Goal: Transaction & Acquisition: Purchase product/service

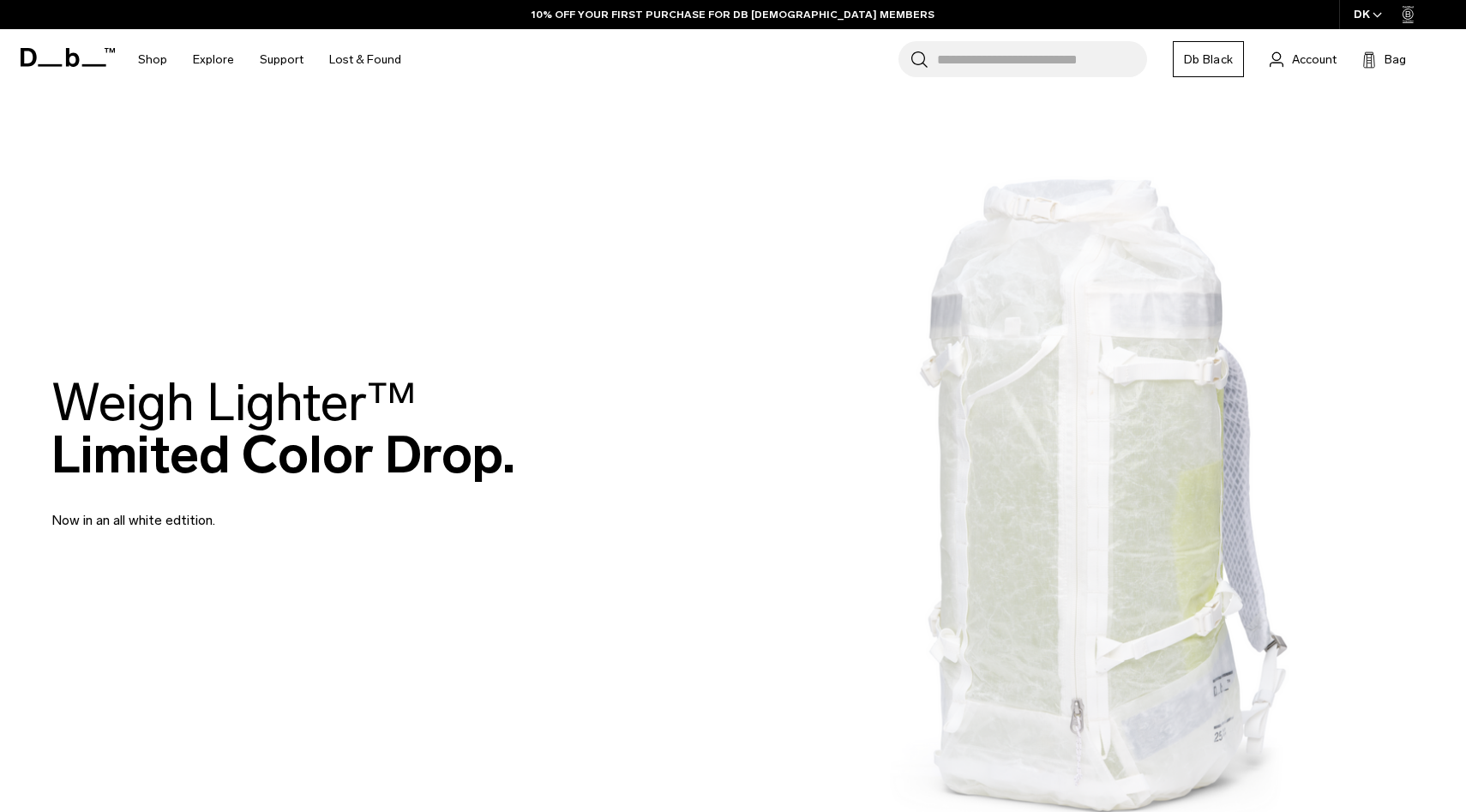
scroll to position [78, 0]
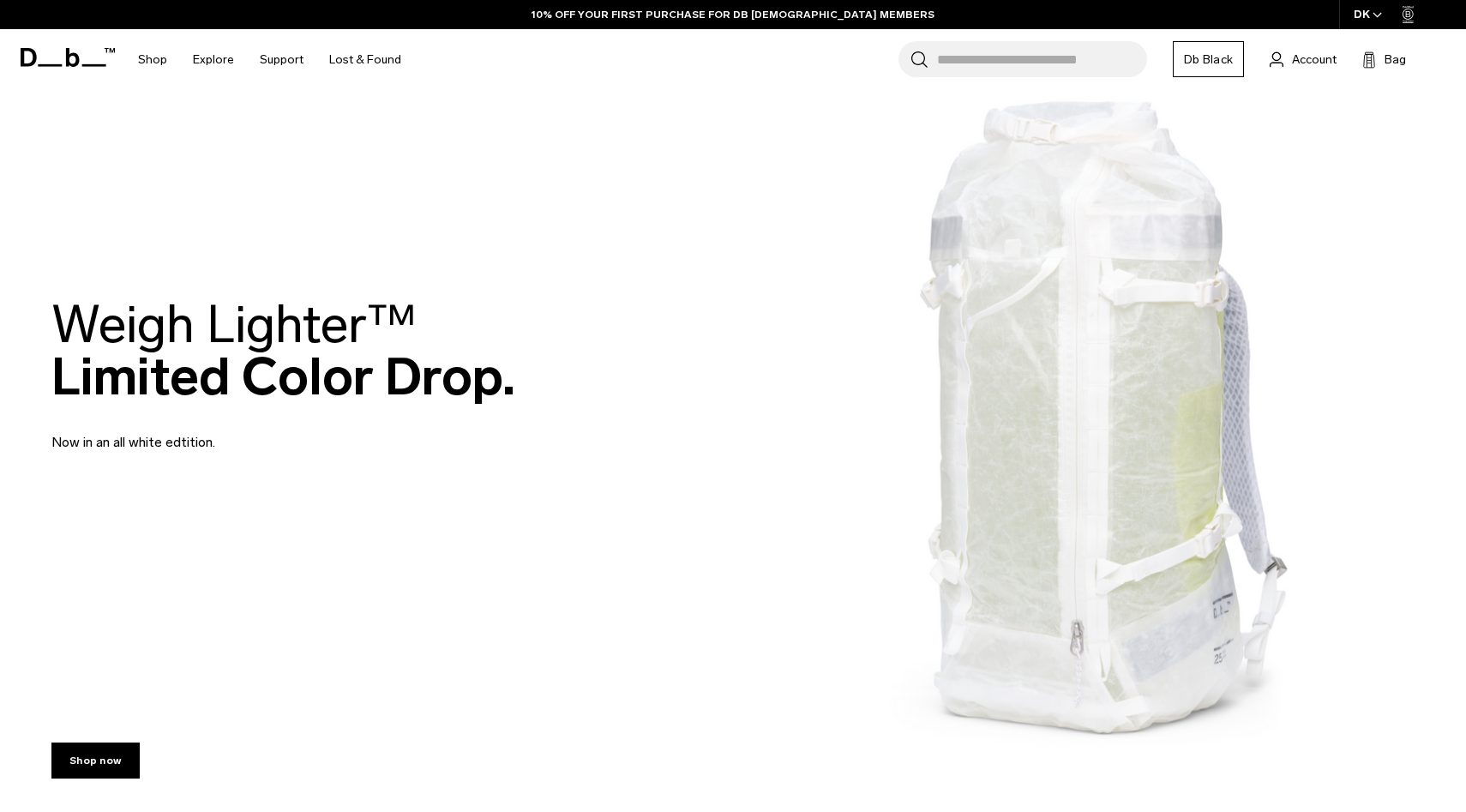
click at [1100, 558] on img at bounding box center [733, 376] width 1466 height 908
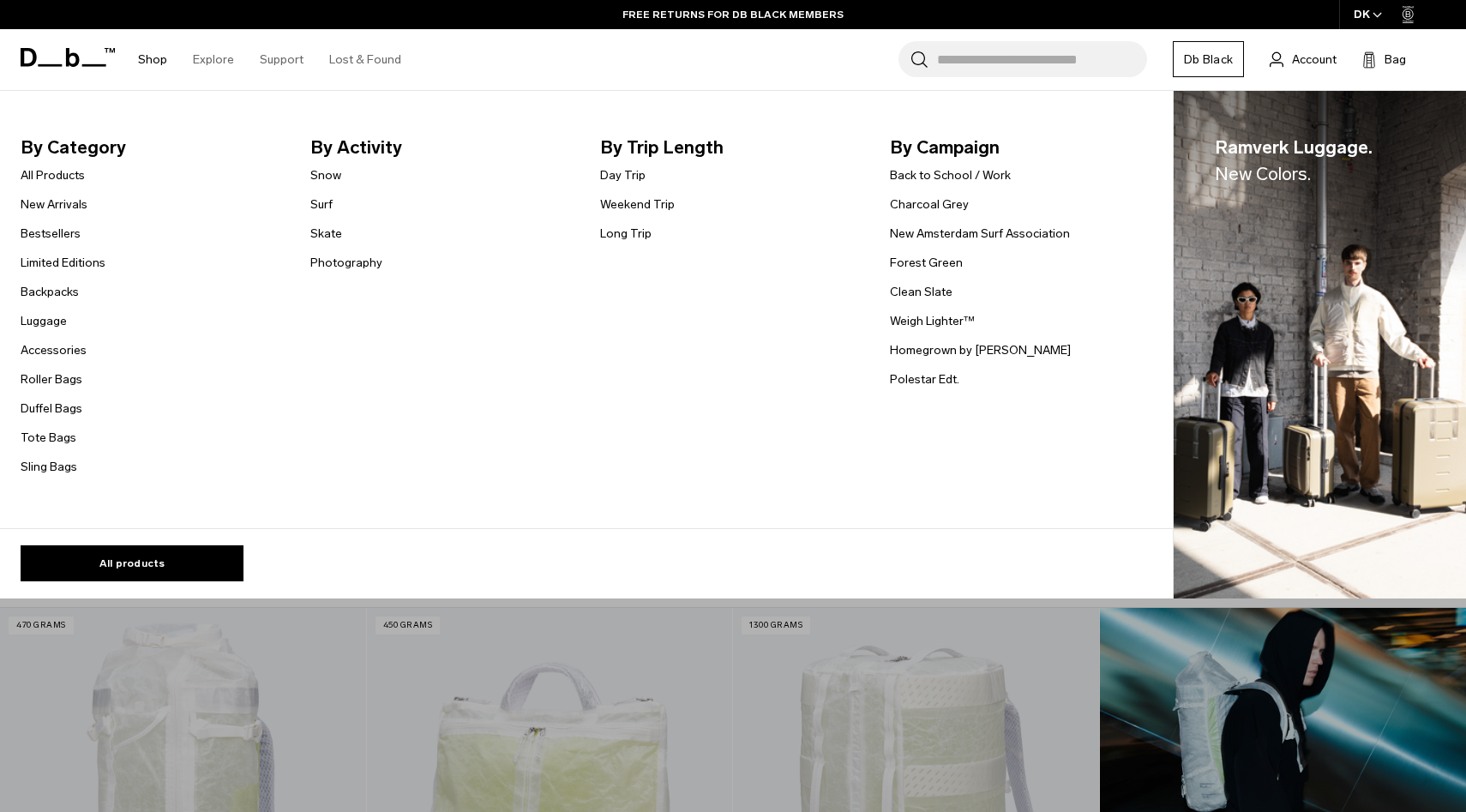
click at [154, 53] on link "Shop" at bounding box center [152, 59] width 29 height 61
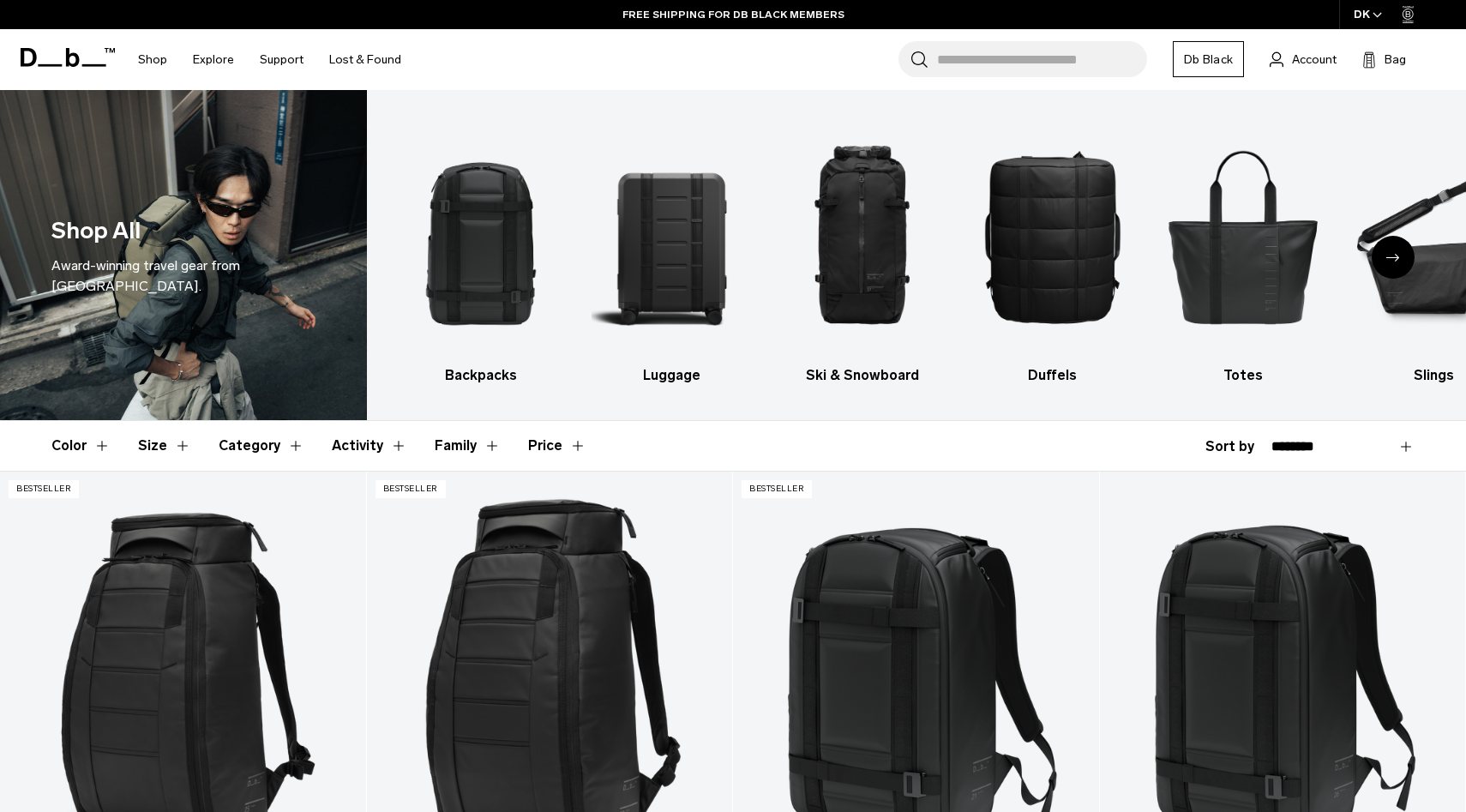
click at [218, 286] on div "Award-winning travel gear from Scandinavia." at bounding box center [183, 276] width 264 height 41
click at [200, 260] on div "Award-winning travel gear from Scandinavia." at bounding box center [183, 276] width 264 height 41
click at [98, 298] on div "Shop All Award-winning travel gear from Scandinavia." at bounding box center [183, 255] width 366 height 330
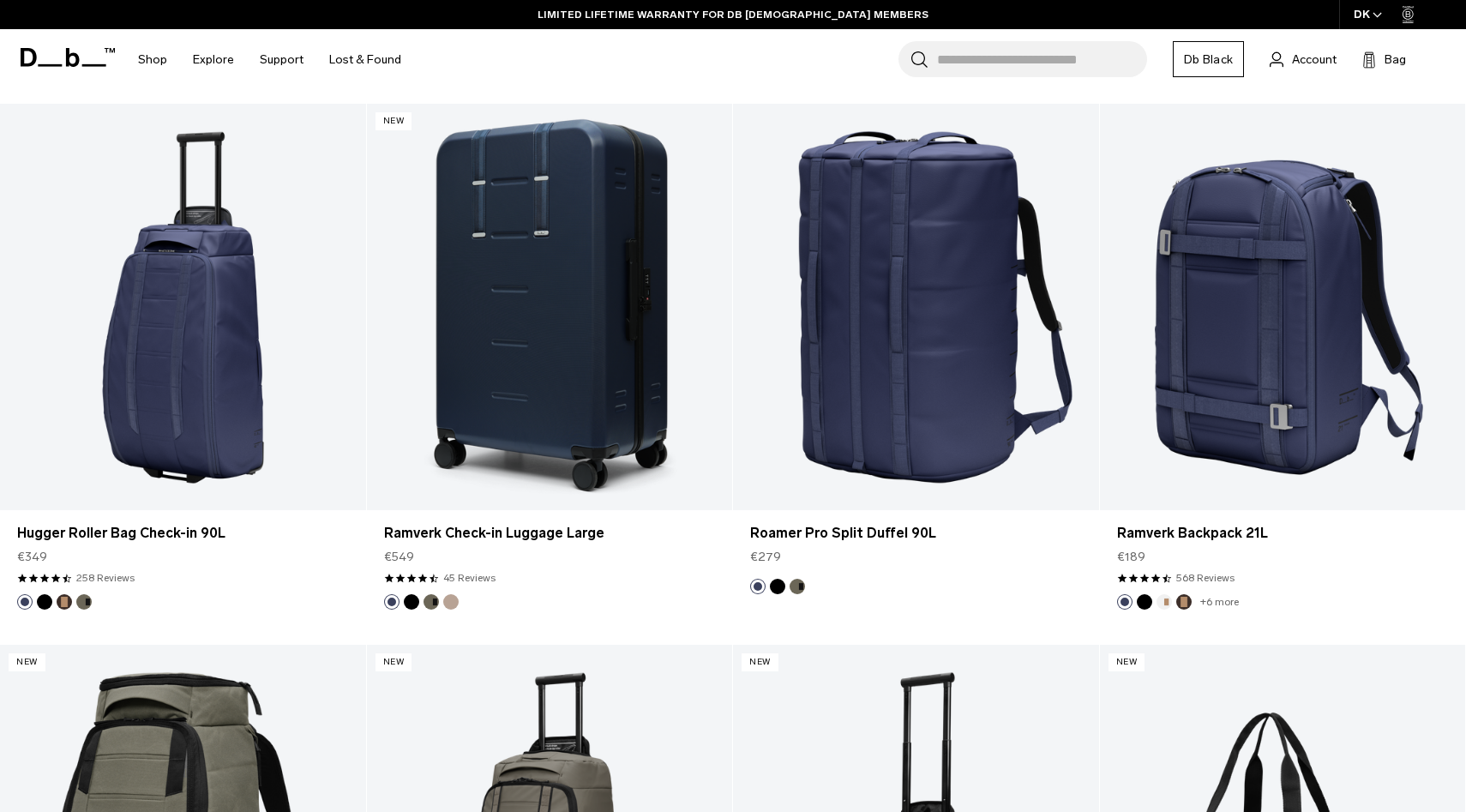
scroll to position [4581, 0]
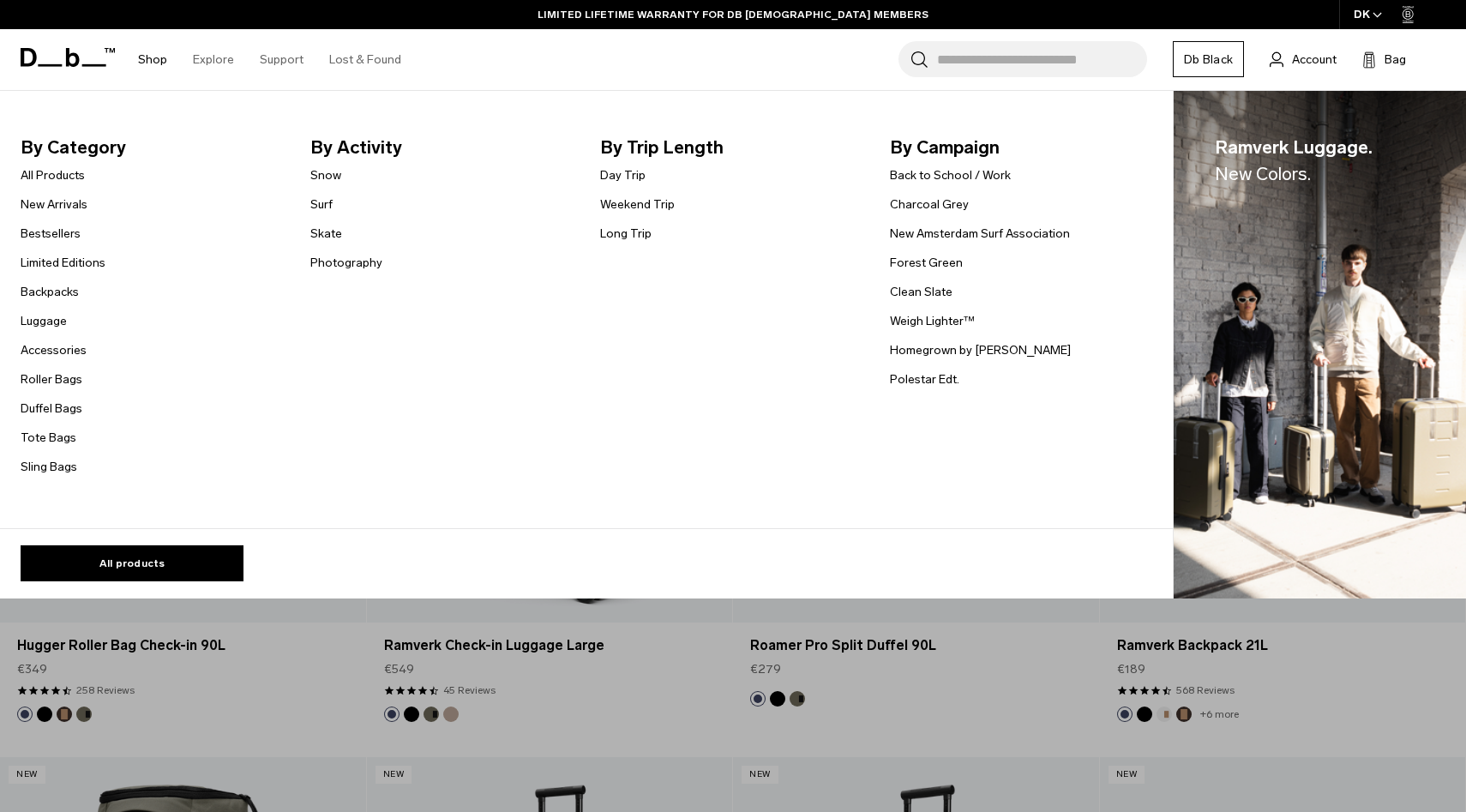
click at [154, 46] on link "Shop" at bounding box center [152, 59] width 29 height 61
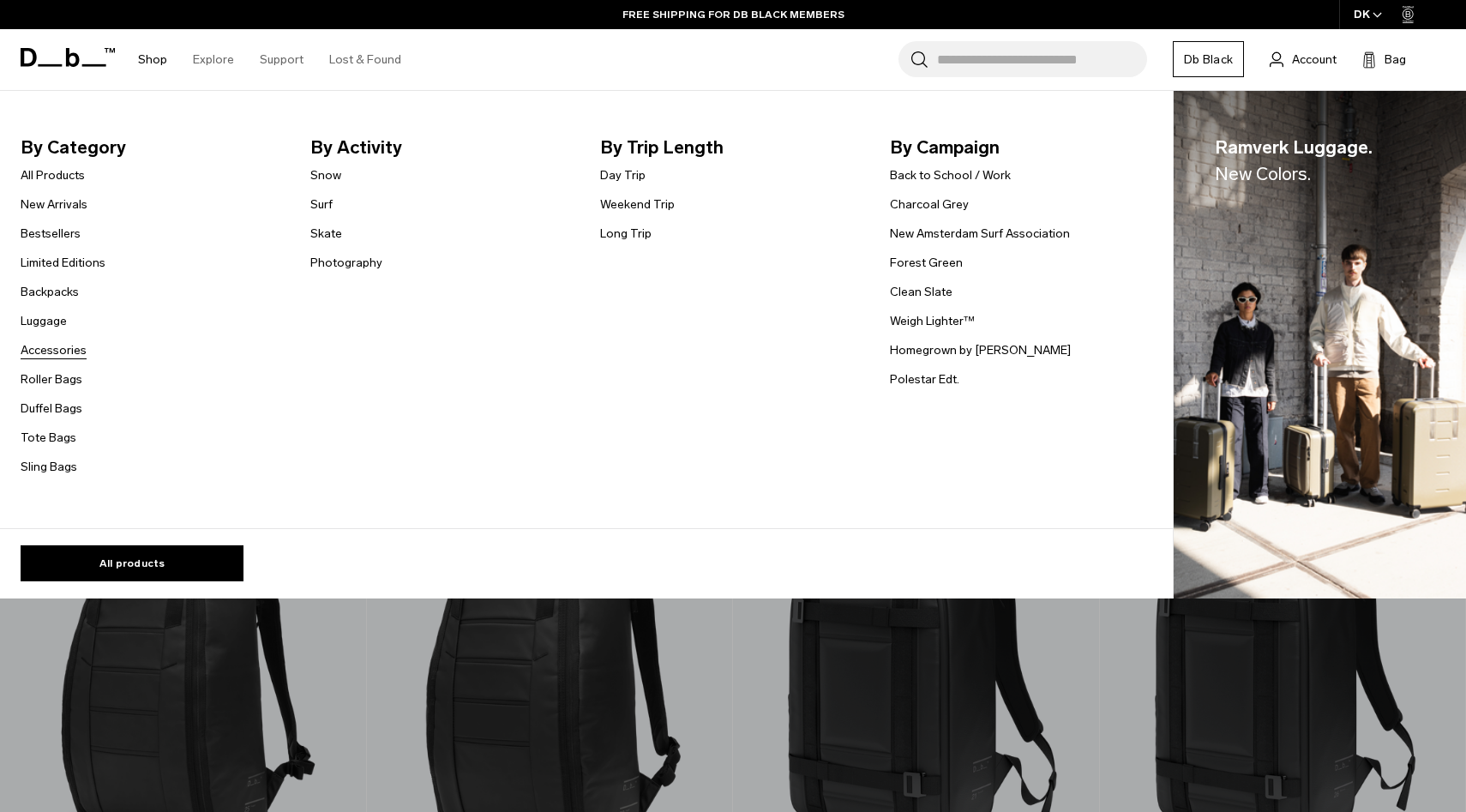
click at [49, 351] on link "Accessories" at bounding box center [53, 350] width 66 height 18
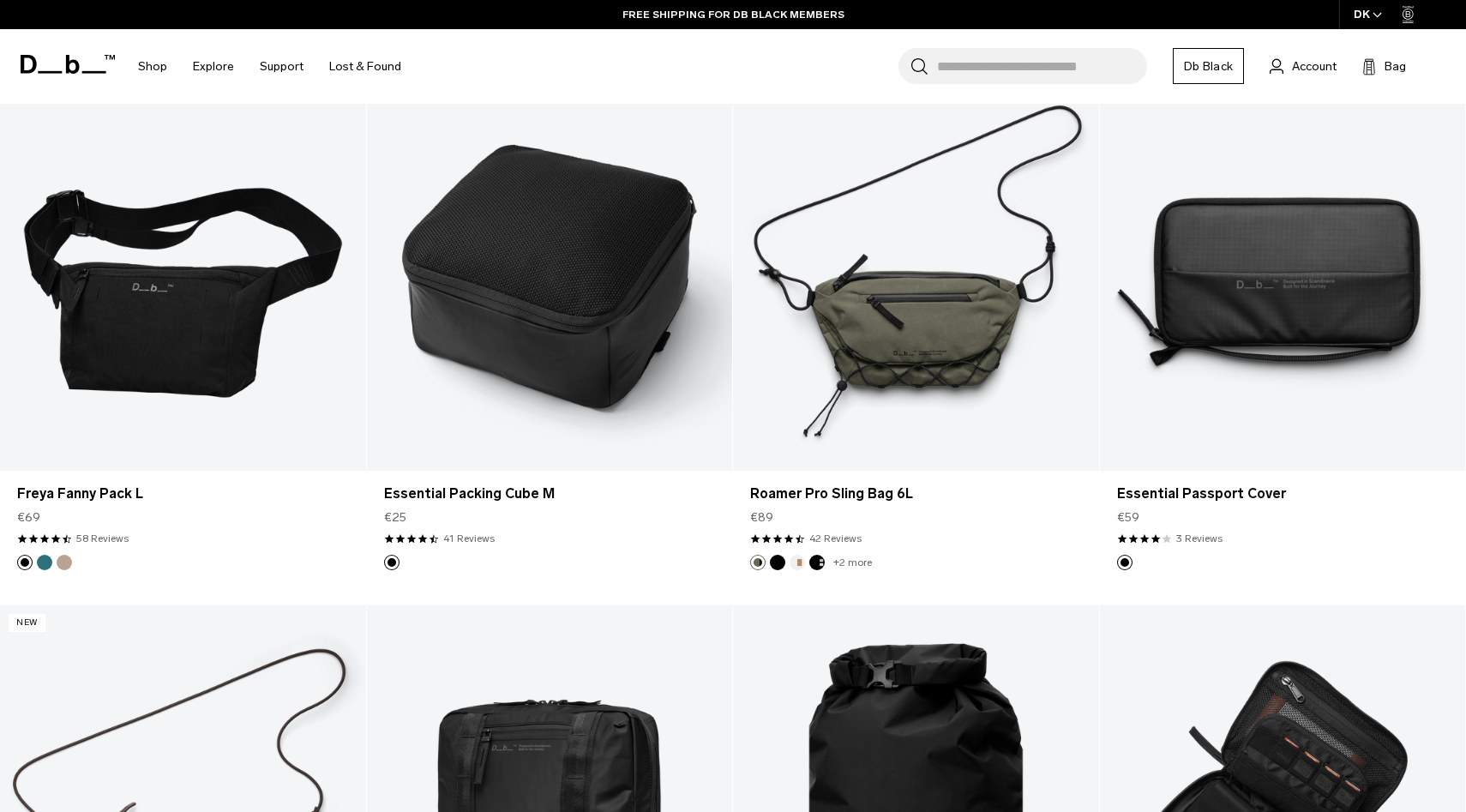
scroll to position [3199, 0]
